Goal: Navigation & Orientation: Find specific page/section

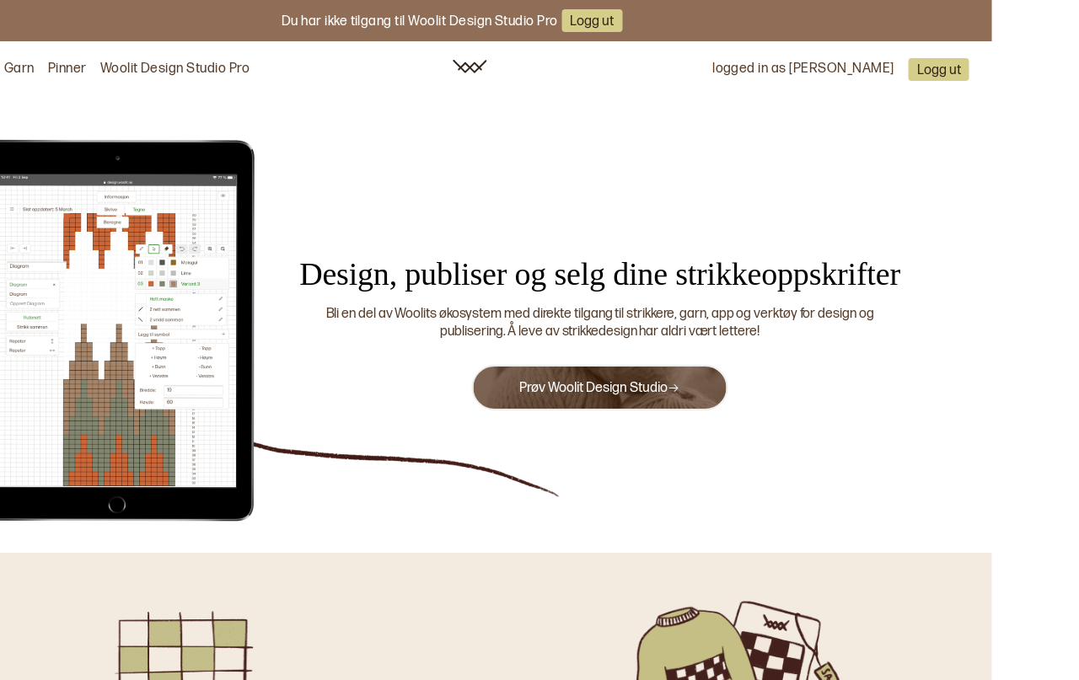
scroll to position [0, 86]
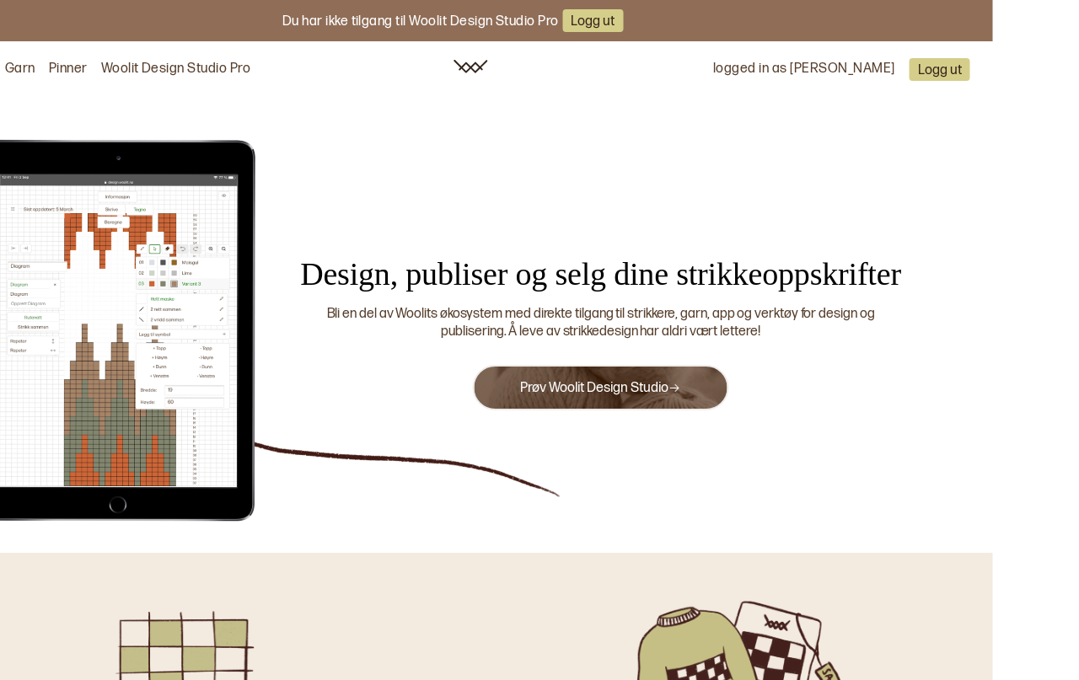
click at [483, 66] on img at bounding box center [471, 66] width 35 height 13
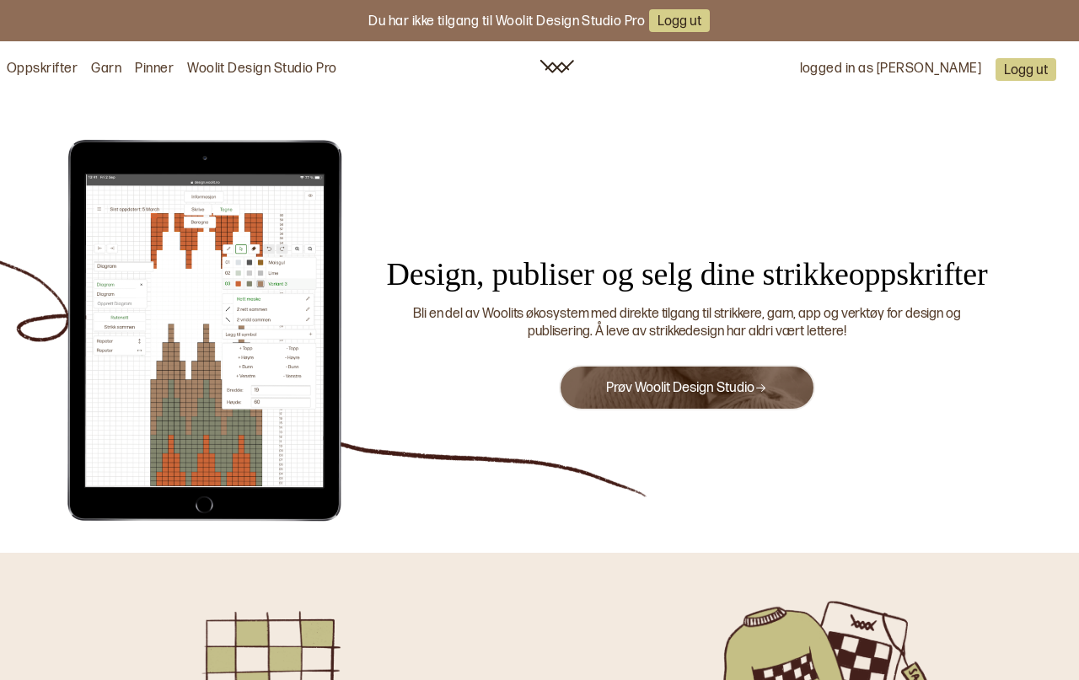
click at [560, 62] on img at bounding box center [557, 66] width 35 height 13
click at [925, 60] on div "logged in as [PERSON_NAME] ut" at bounding box center [936, 69] width 272 height 24
click at [110, 66] on link "Garn" at bounding box center [106, 70] width 30 height 18
